Goal: Task Accomplishment & Management: Manage account settings

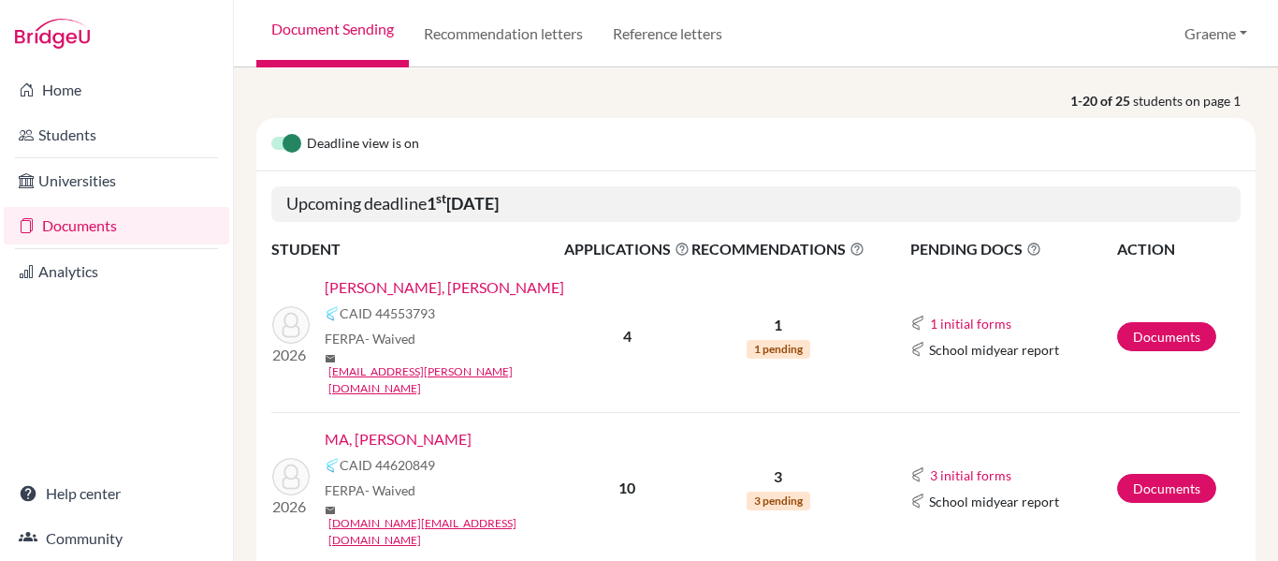
scroll to position [227, 0]
click at [1134, 322] on link "Documents" at bounding box center [1166, 336] width 99 height 29
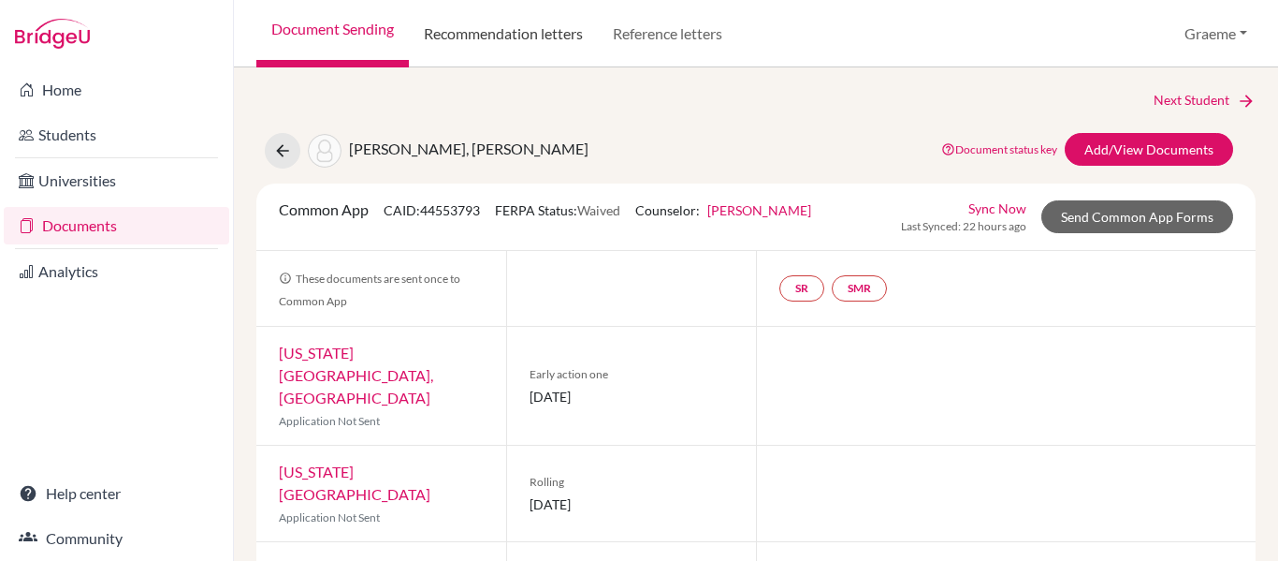
click at [516, 41] on link "Recommendation letters" at bounding box center [503, 33] width 189 height 67
click at [468, 36] on link "Recommendation letters" at bounding box center [503, 33] width 189 height 67
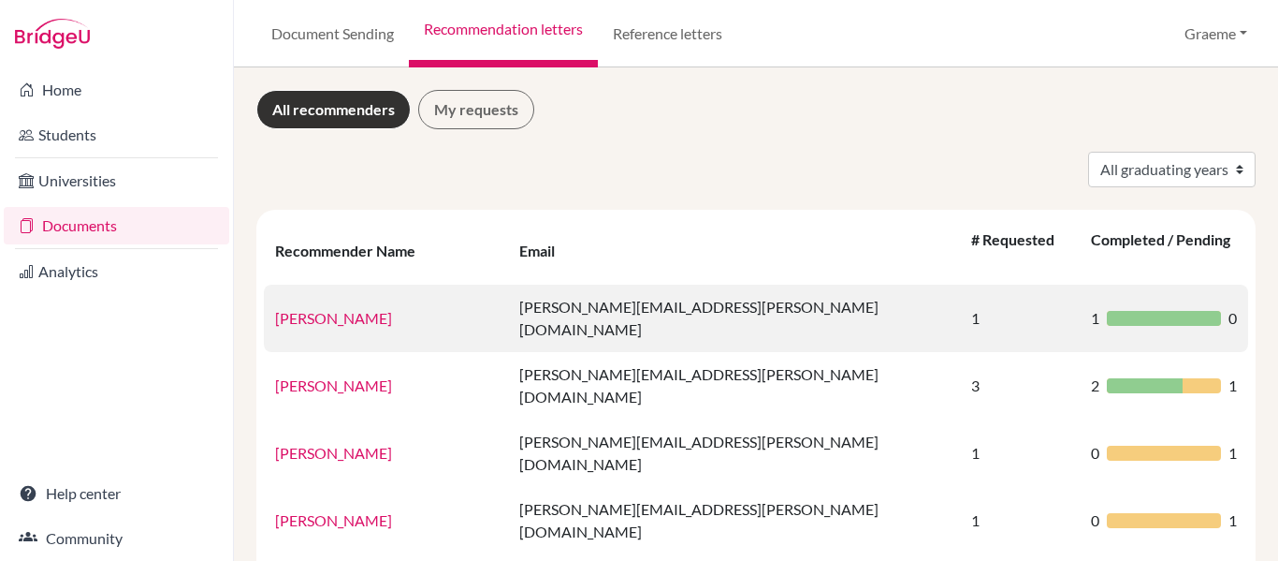
click at [354, 309] on link "[PERSON_NAME]" at bounding box center [333, 318] width 117 height 18
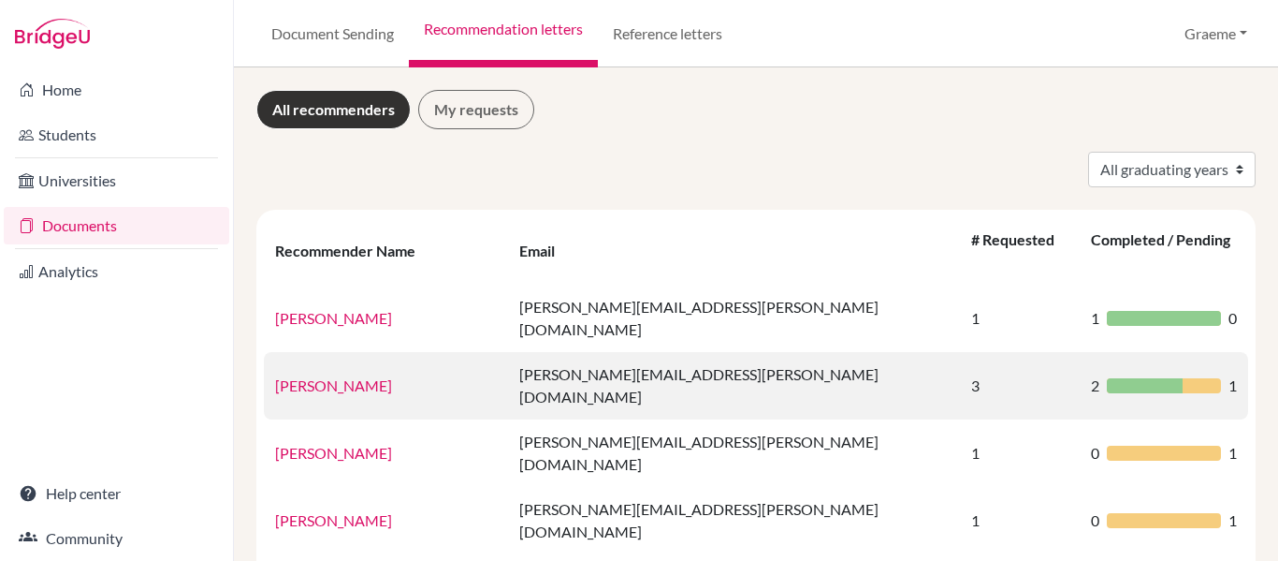
click at [328, 376] on link "[PERSON_NAME]" at bounding box center [333, 385] width 117 height 18
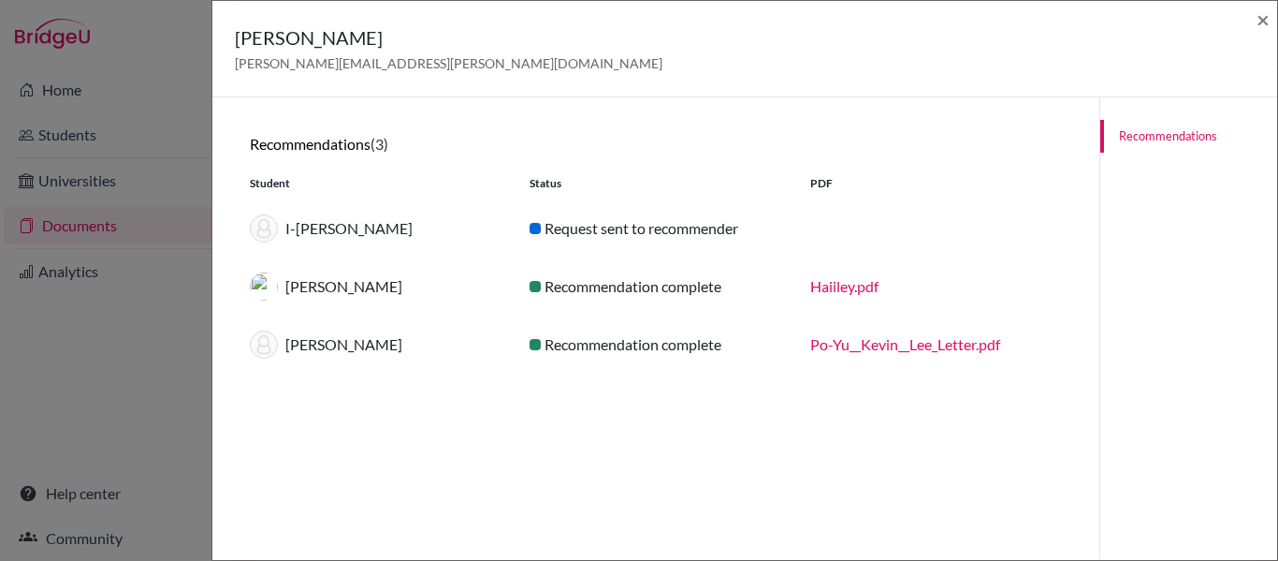
click at [832, 287] on link "Haiiley.pdf" at bounding box center [844, 286] width 68 height 18
click at [878, 343] on link "Po-Yu__Kevin__Lee_Letter.pdf" at bounding box center [905, 344] width 190 height 18
click at [855, 284] on link "Haiiley.pdf" at bounding box center [844, 286] width 68 height 18
